Goal: Obtain resource: Download file/media

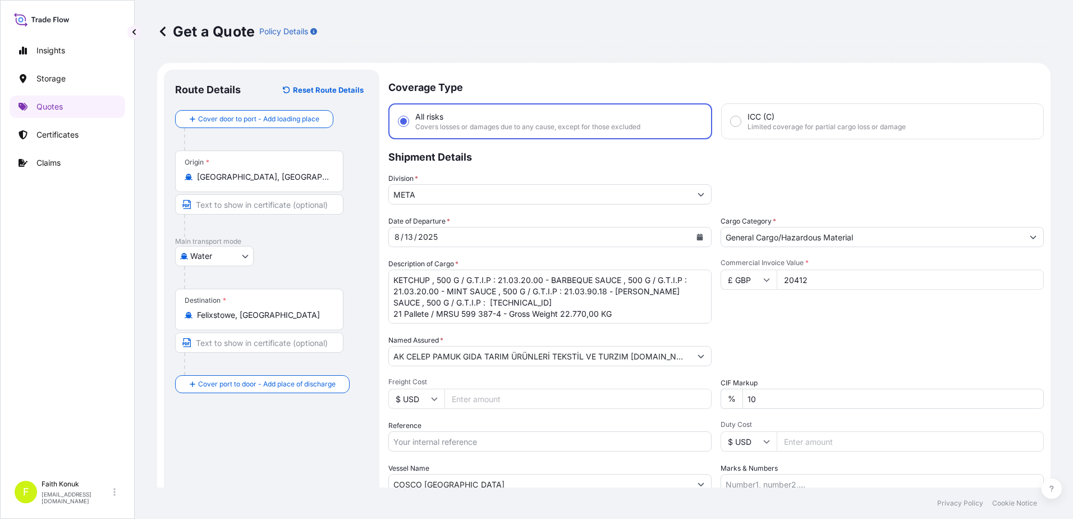
select select "Water"
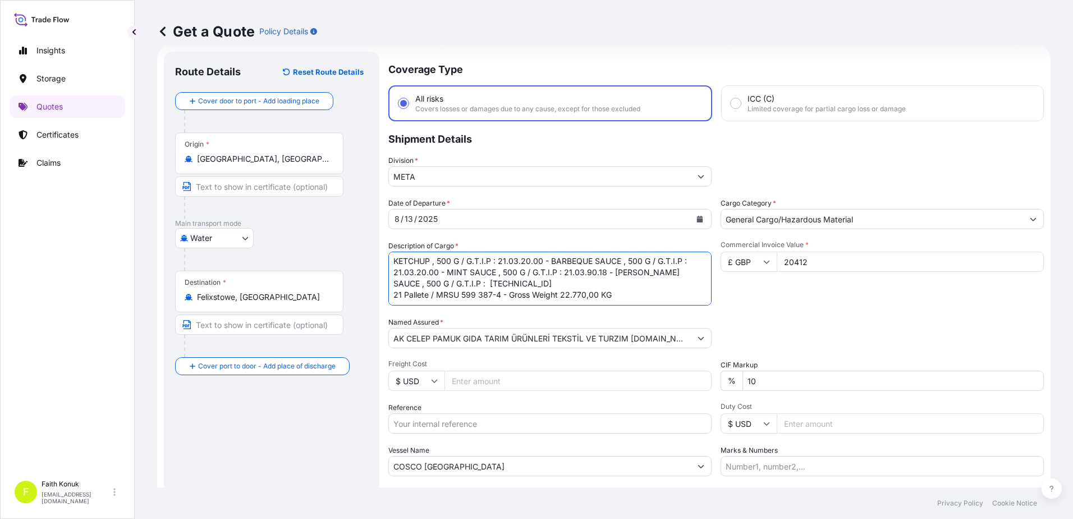
click at [470, 297] on textarea "KETCHUP , 500 G / G.T.I.P : 21.03.20.00 - BARBEQUE SAUCE , 500 G / G.T.I.P : 21…" at bounding box center [549, 279] width 323 height 54
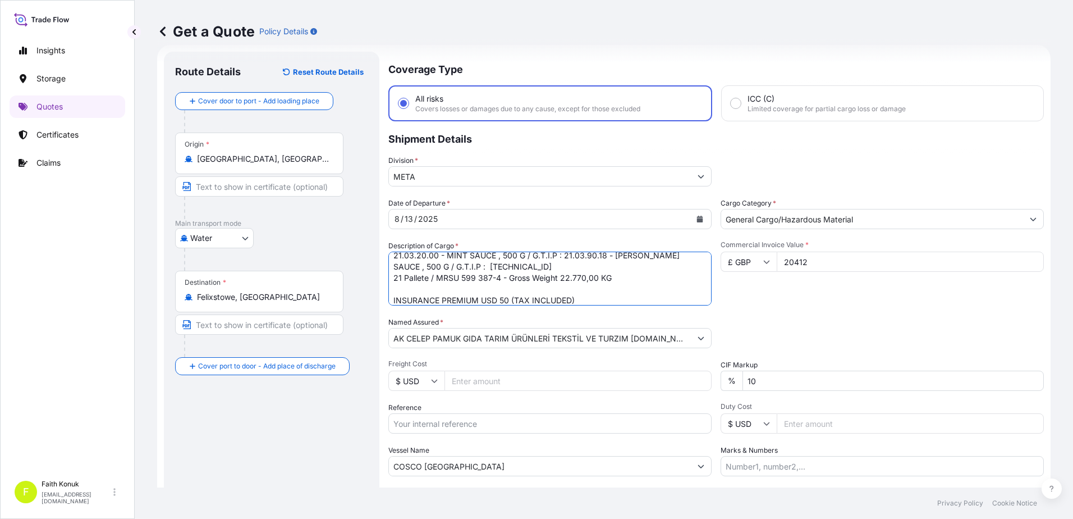
scroll to position [97, 0]
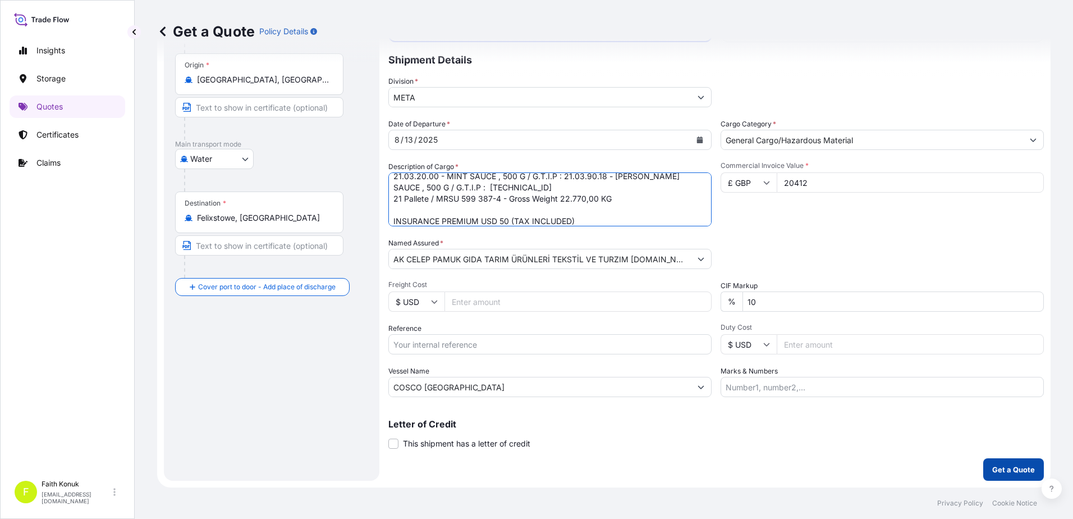
type textarea "KETCHUP , 500 G / G.T.I.P : 21.03.20.00 - BARBEQUE SAUCE , 500 G / G.T.I.P : 21…"
click at [1012, 463] on button "Get a Quote" at bounding box center [1014, 469] width 61 height 22
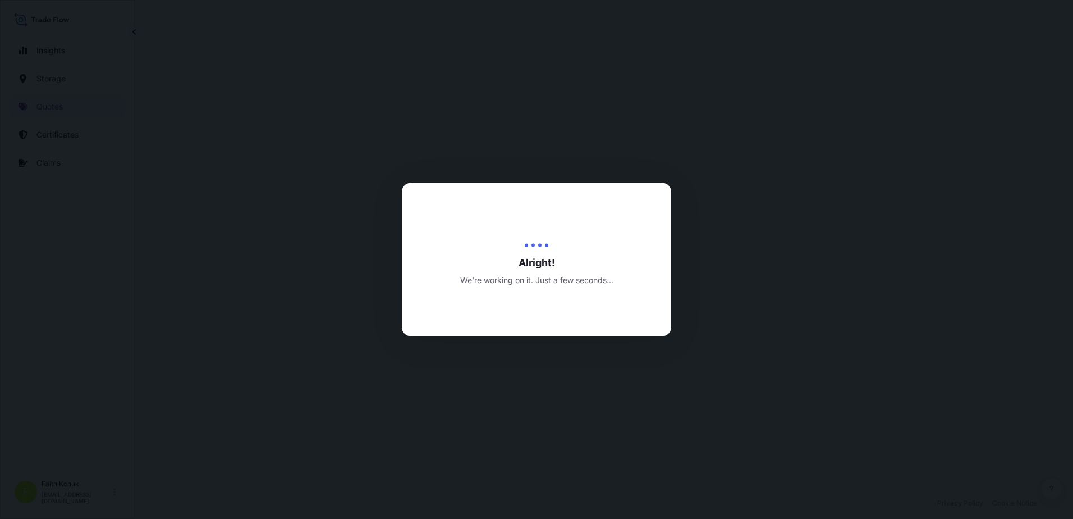
select select "Water"
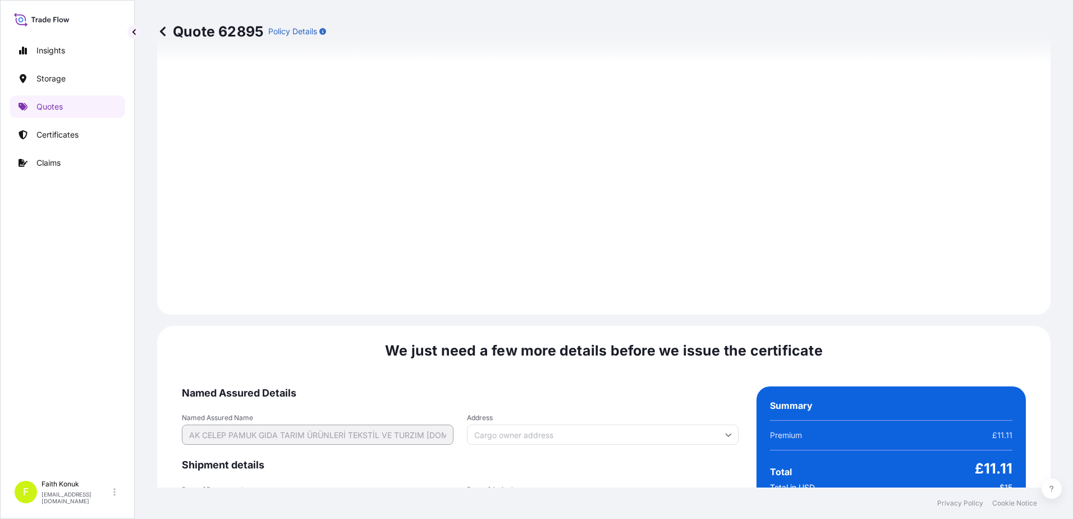
scroll to position [1656, 0]
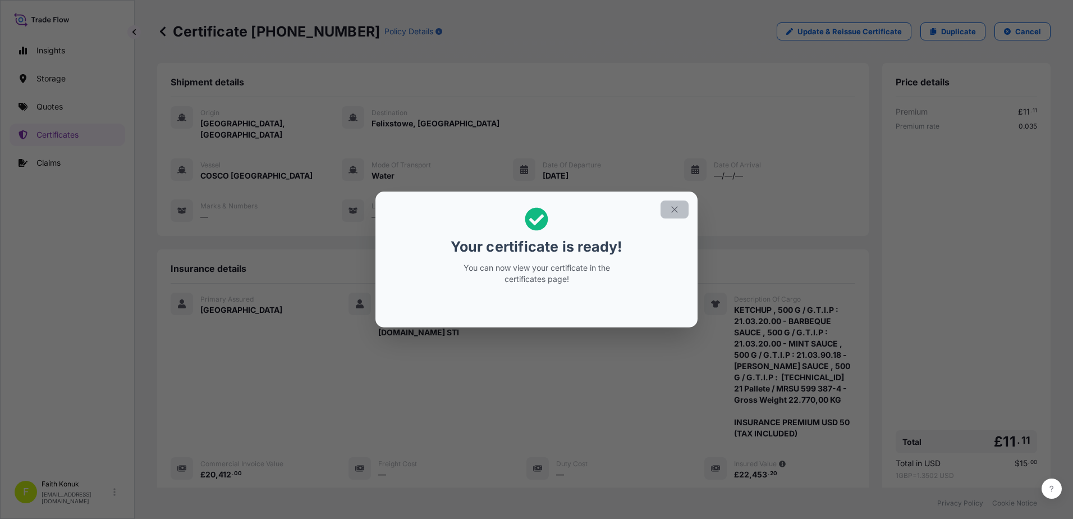
click at [674, 213] on icon "button" at bounding box center [675, 209] width 10 height 10
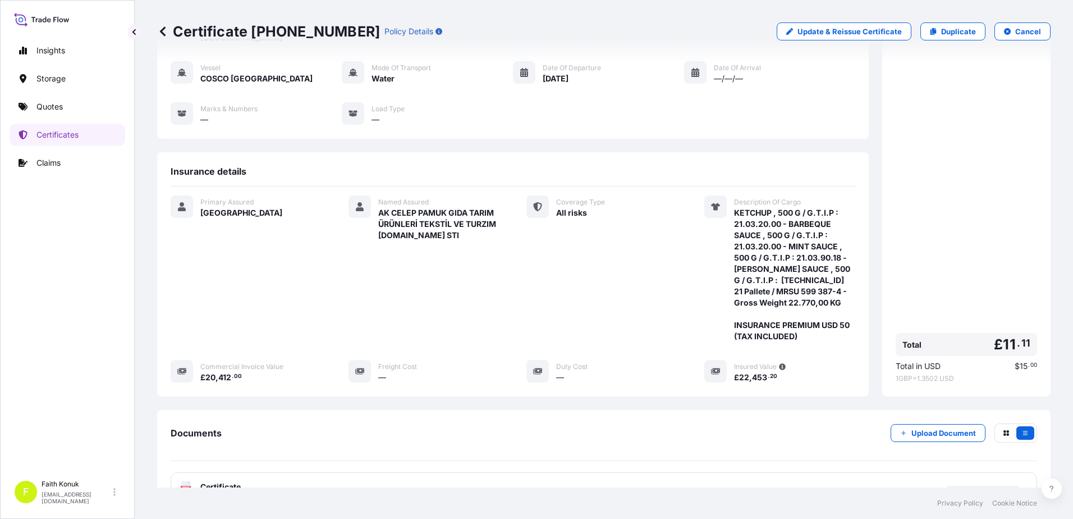
scroll to position [184, 0]
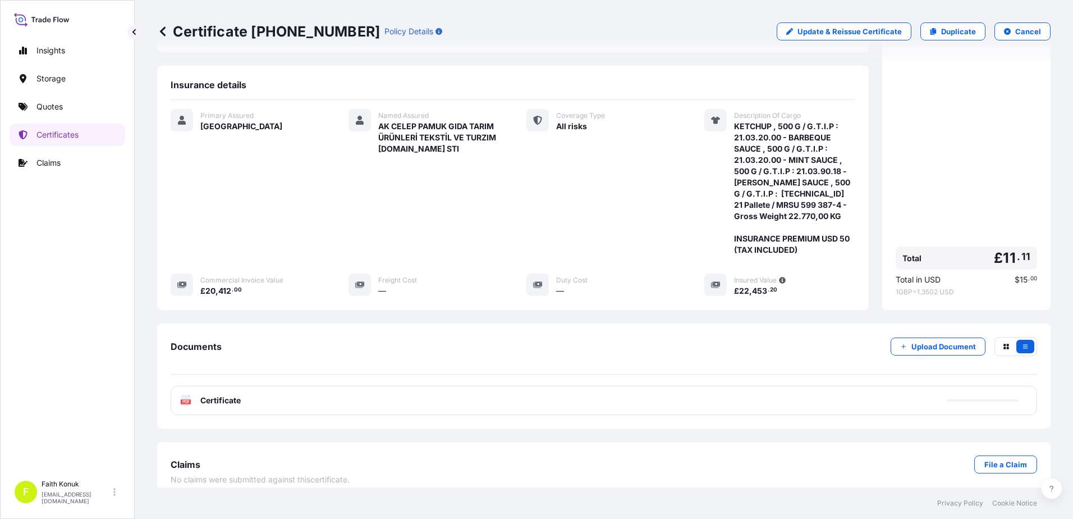
click at [186, 400] on text "PDF" at bounding box center [185, 402] width 7 height 4
click at [216, 395] on span "Certificate" at bounding box center [220, 400] width 40 height 11
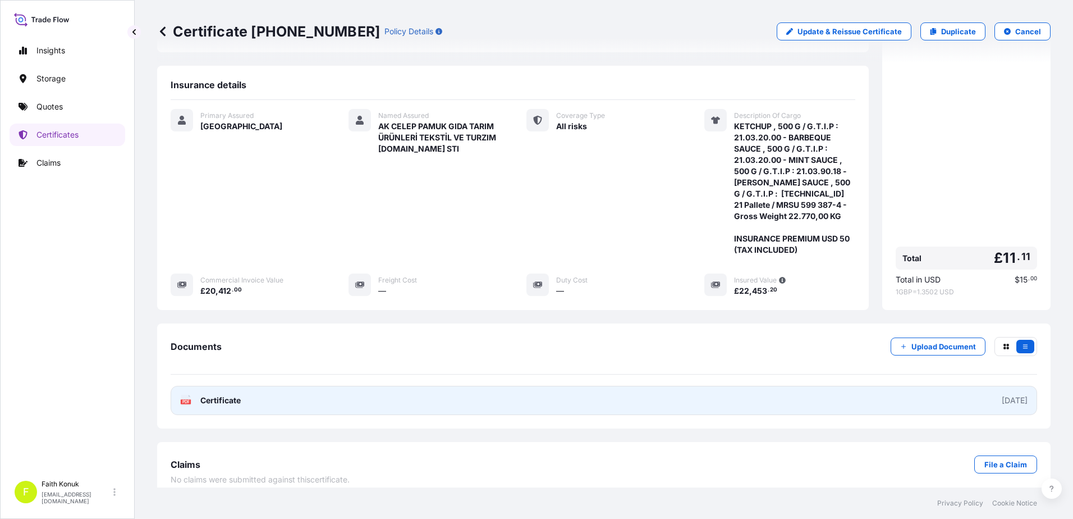
click at [216, 395] on span "Certificate" at bounding box center [220, 400] width 40 height 11
